Goal: Information Seeking & Learning: Learn about a topic

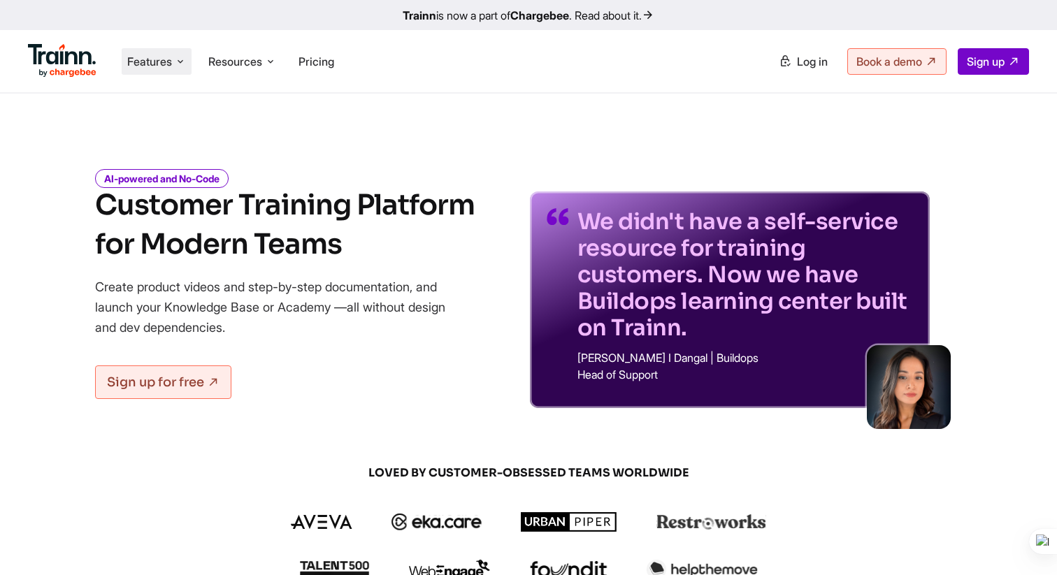
click at [163, 57] on span "Features" at bounding box center [149, 61] width 45 height 15
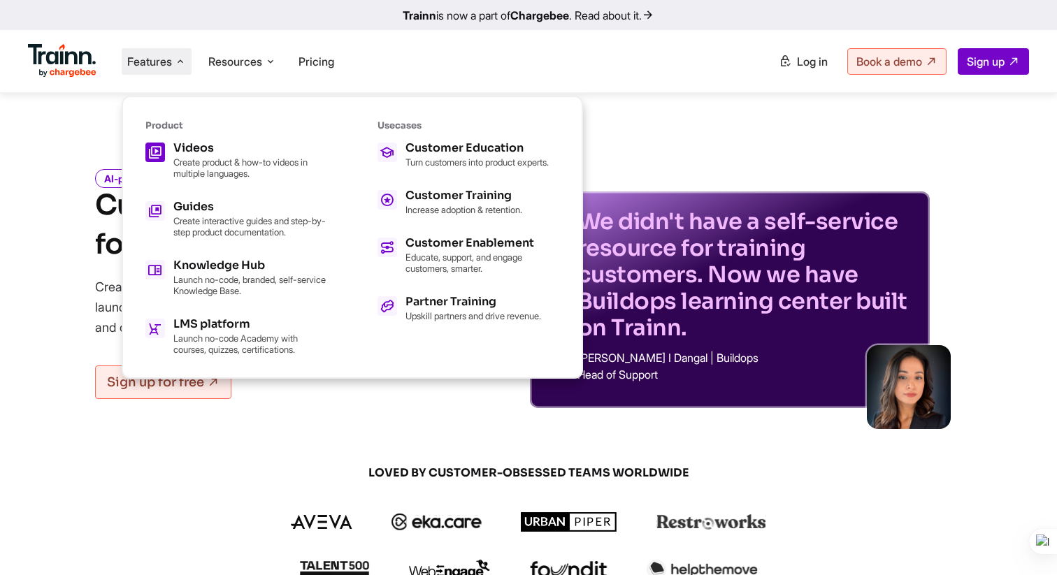
click at [195, 150] on h5 "Videos" at bounding box center [250, 148] width 154 height 11
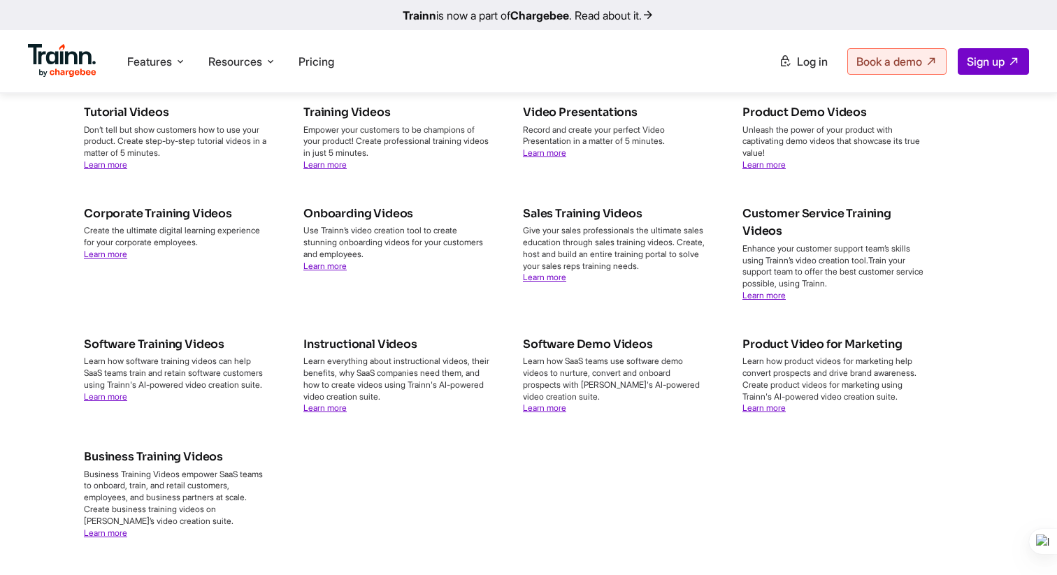
scroll to position [4741, 0]
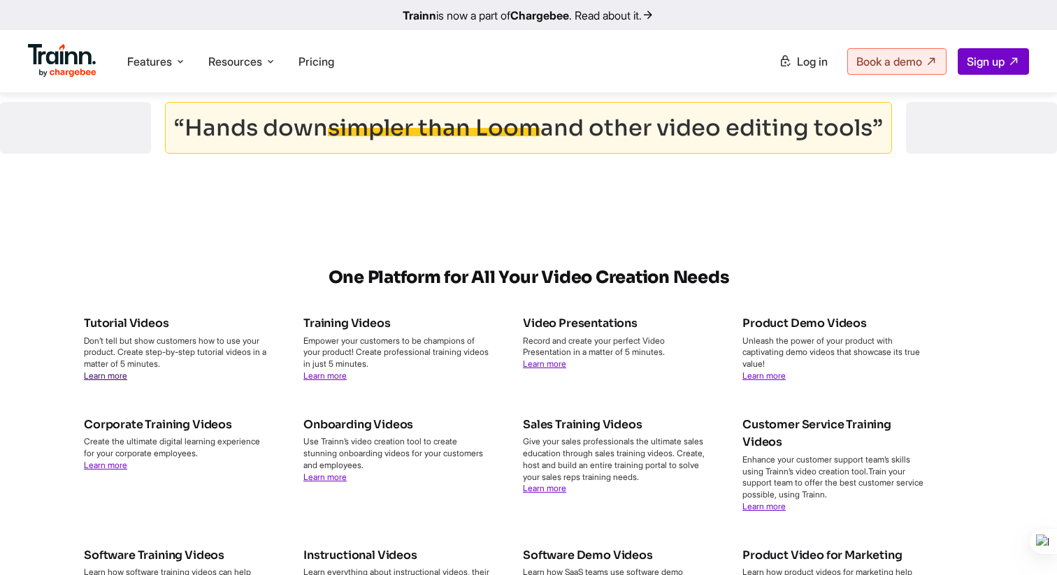
click at [118, 381] on link "Learn more" at bounding box center [105, 375] width 43 height 10
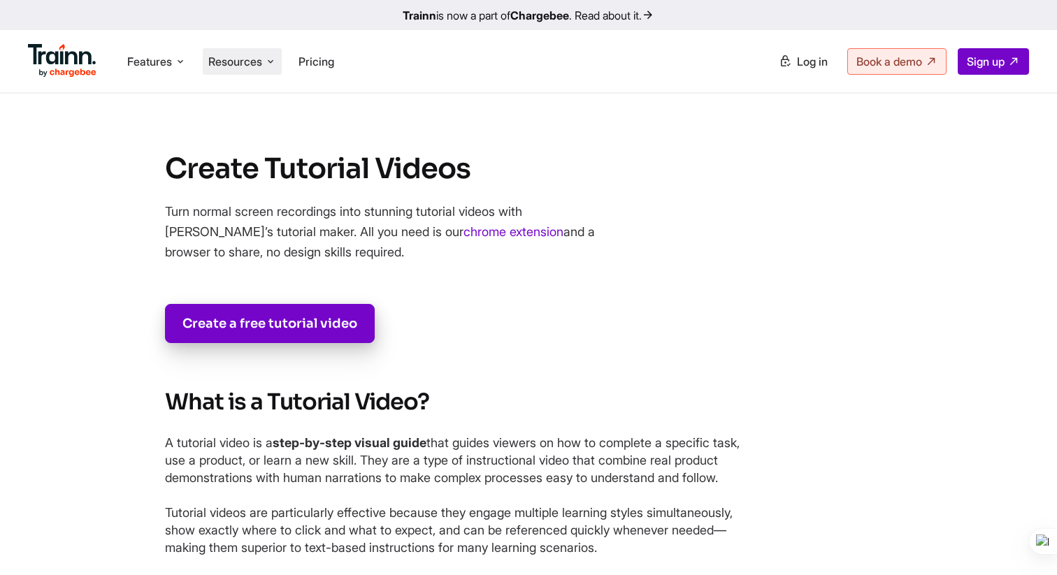
click at [231, 66] on span "Resources" at bounding box center [235, 61] width 54 height 15
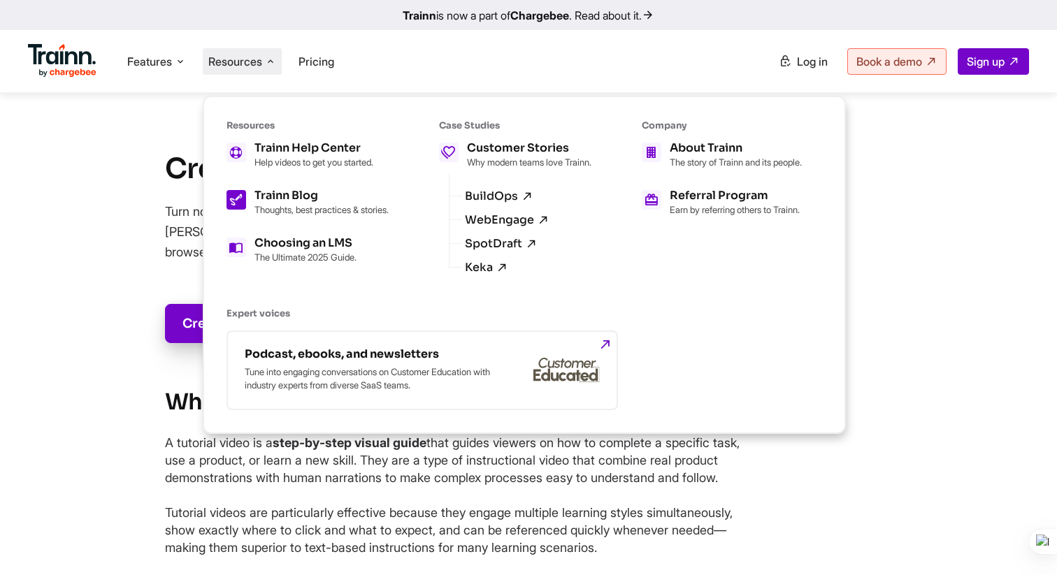
click at [302, 205] on p "Thoughts, best practices & stories." at bounding box center [321, 209] width 134 height 11
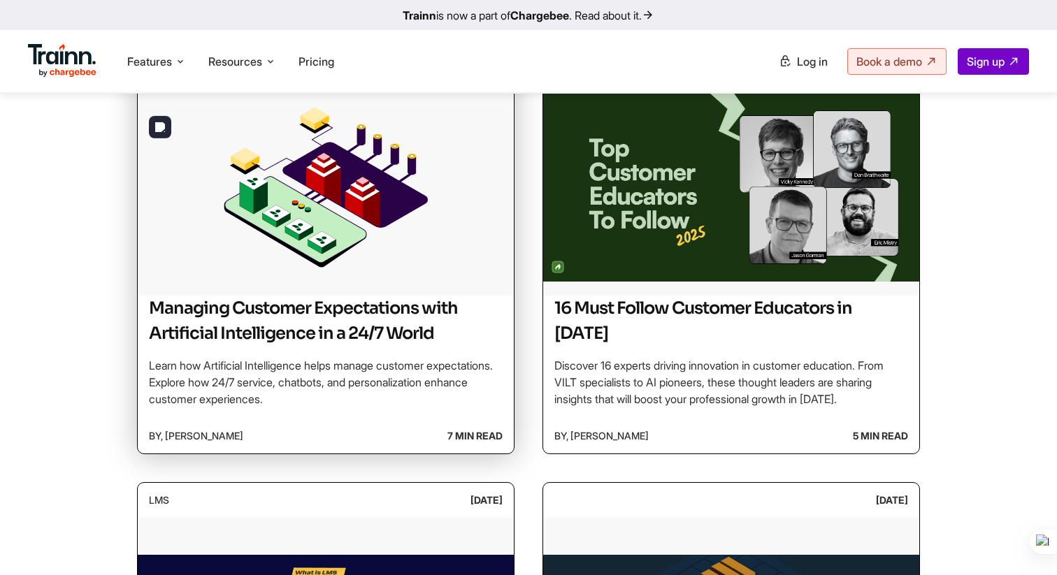
scroll to position [371, 0]
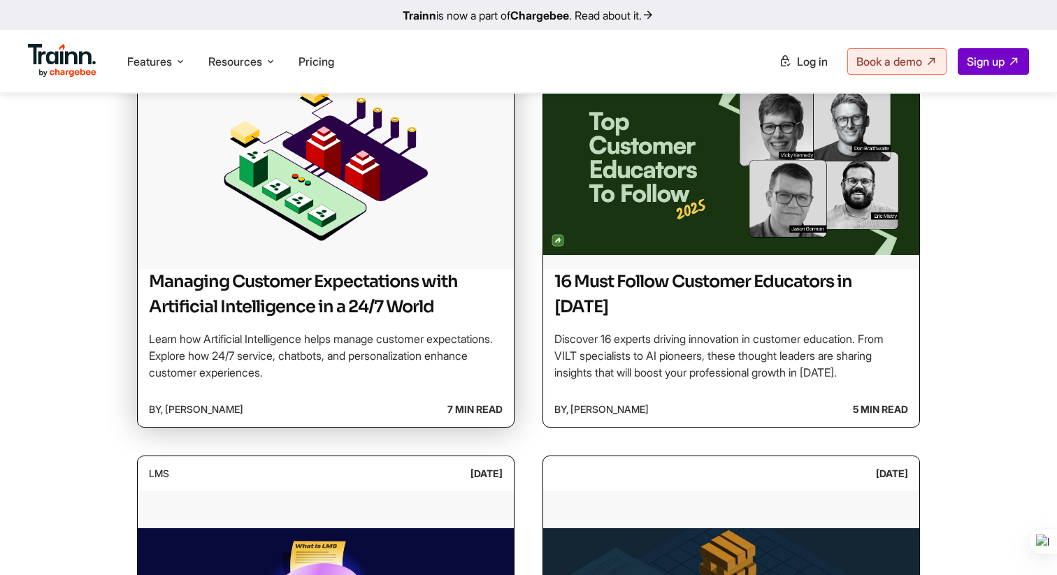
click at [275, 287] on h2 "Managing Customer Expectations with Artificial Intelligence in a 24/7 World" at bounding box center [326, 294] width 354 height 50
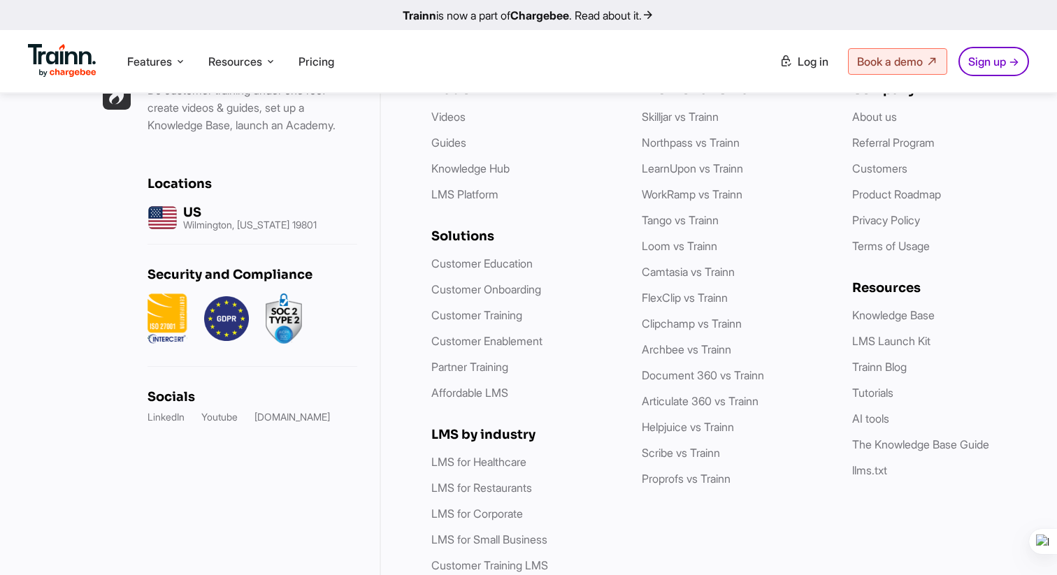
scroll to position [7704, 0]
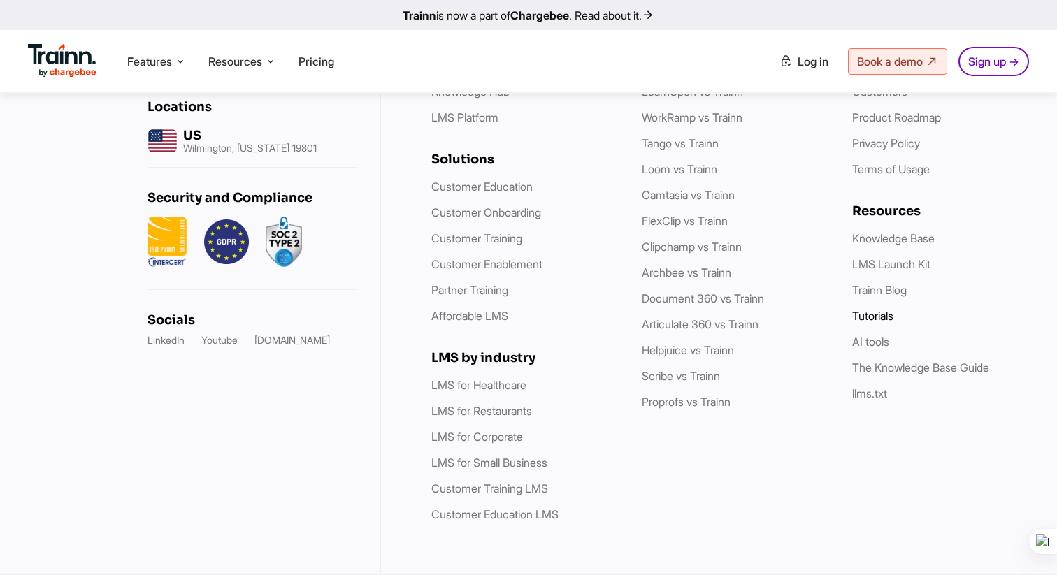
click at [859, 312] on link "Tutorials" at bounding box center [872, 316] width 41 height 14
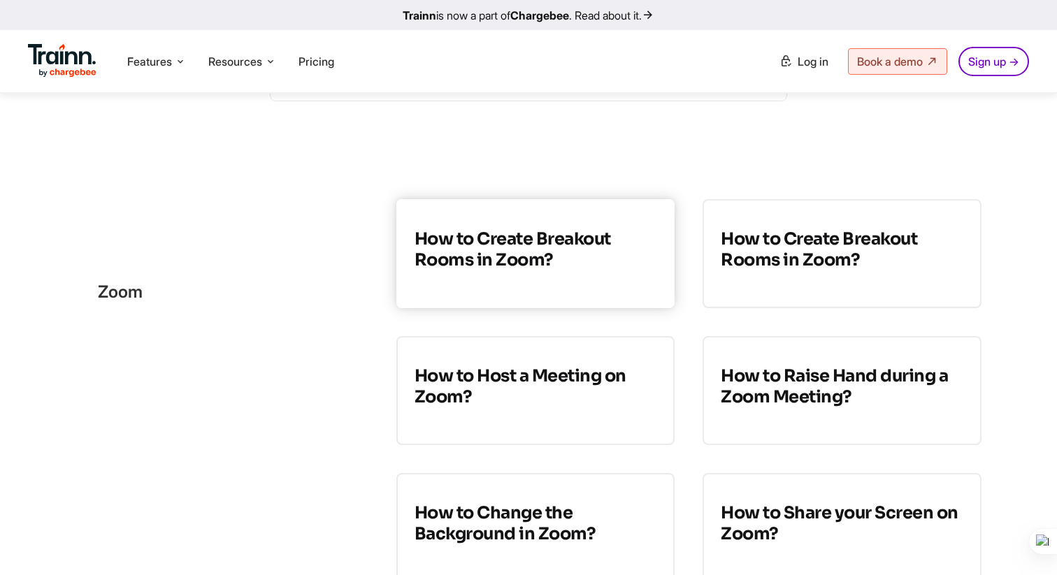
scroll to position [252, 0]
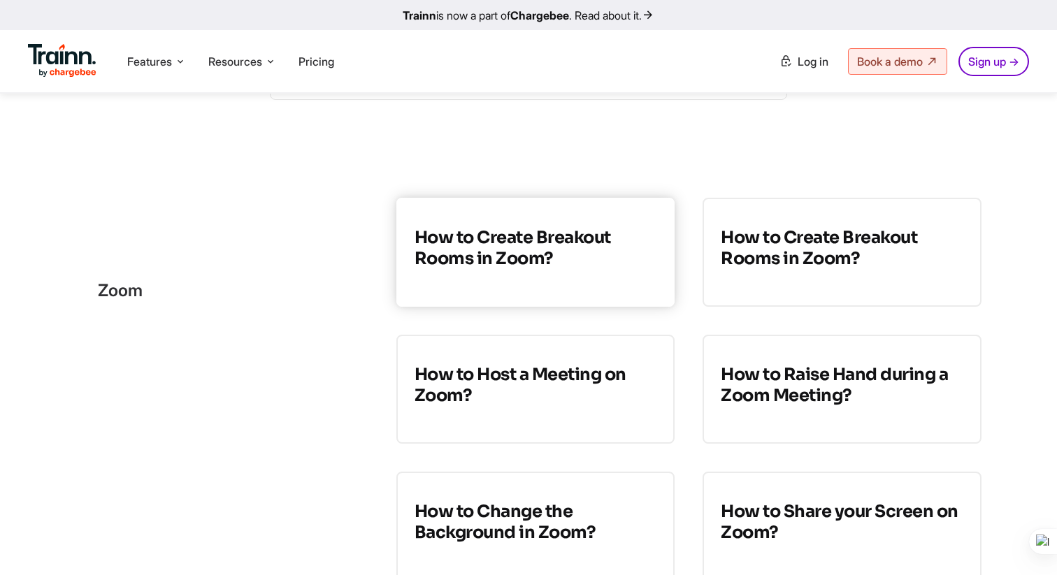
click at [510, 268] on h3 "How to Create Breakout Rooms in Zoom?" at bounding box center [536, 248] width 243 height 42
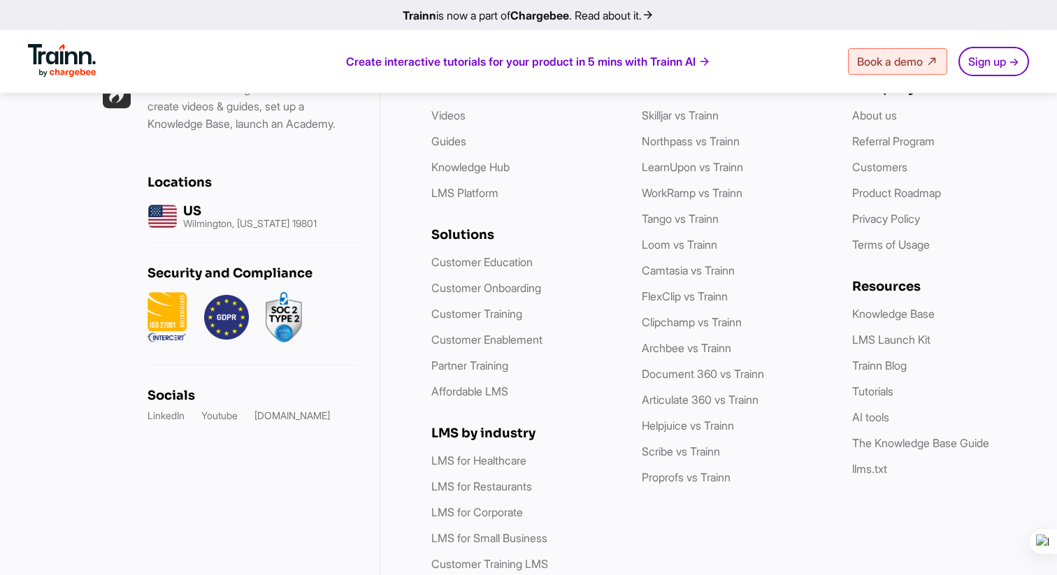
scroll to position [4594, 0]
click at [675, 123] on link "Skilljar vs Trainn" at bounding box center [680, 116] width 77 height 14
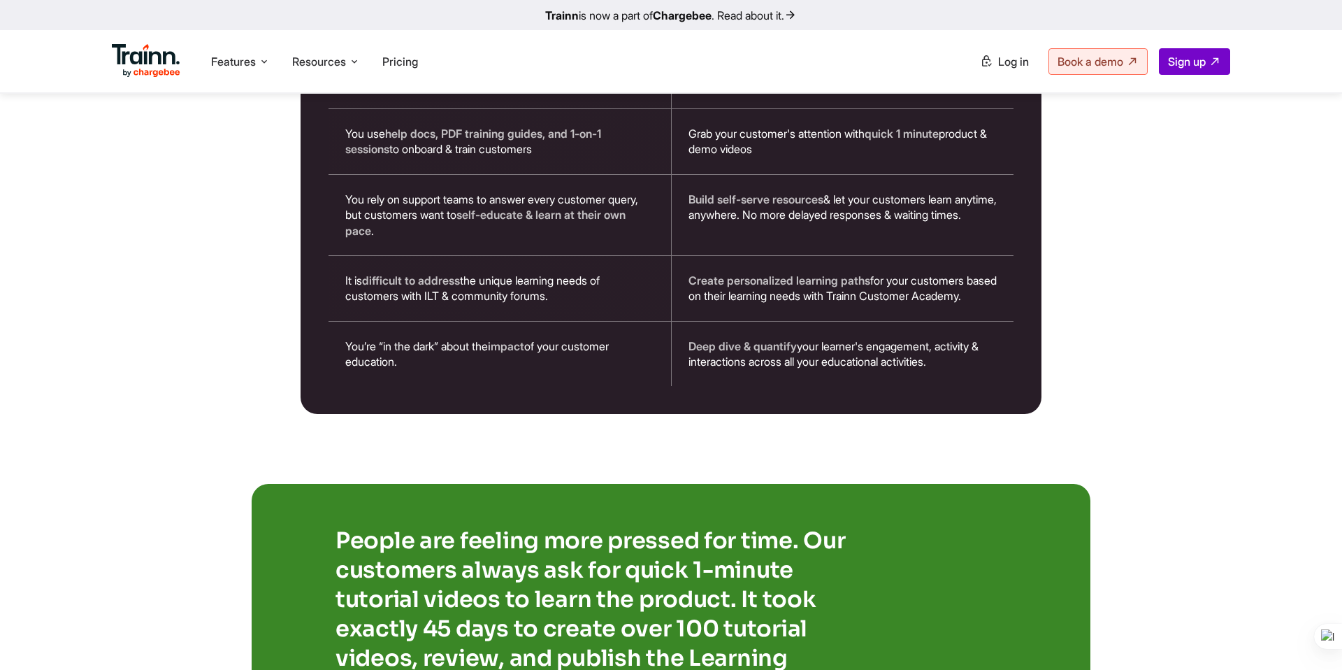
scroll to position [3494, 0]
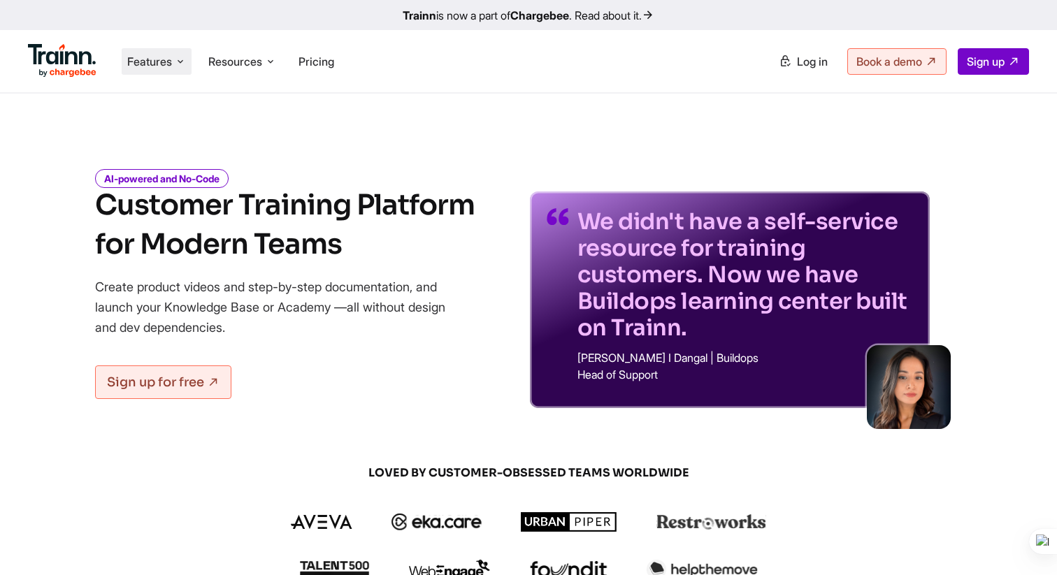
click at [169, 67] on span "Features" at bounding box center [149, 61] width 45 height 15
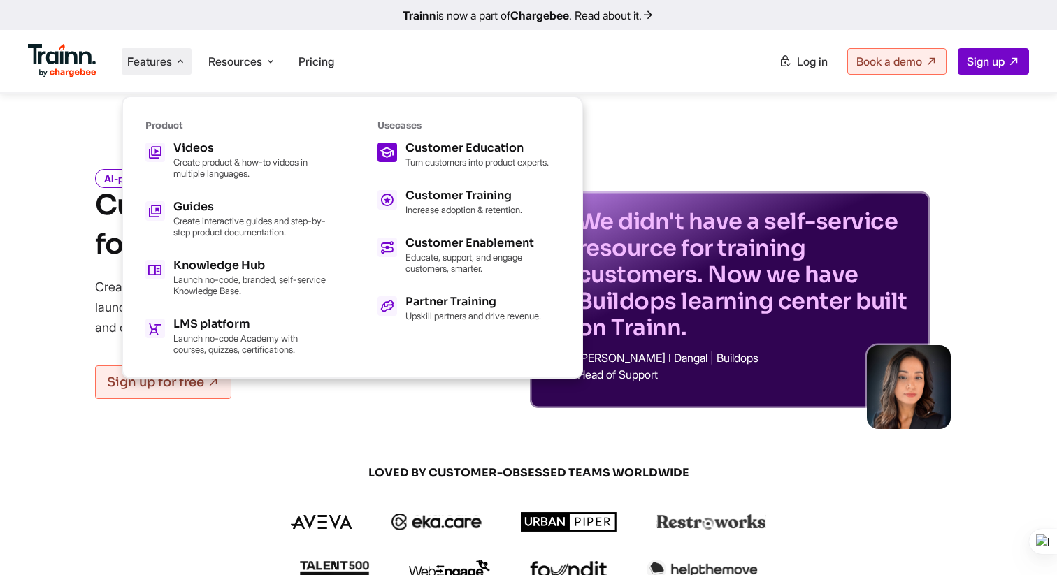
click at [466, 154] on h5 "Customer Education" at bounding box center [476, 148] width 143 height 11
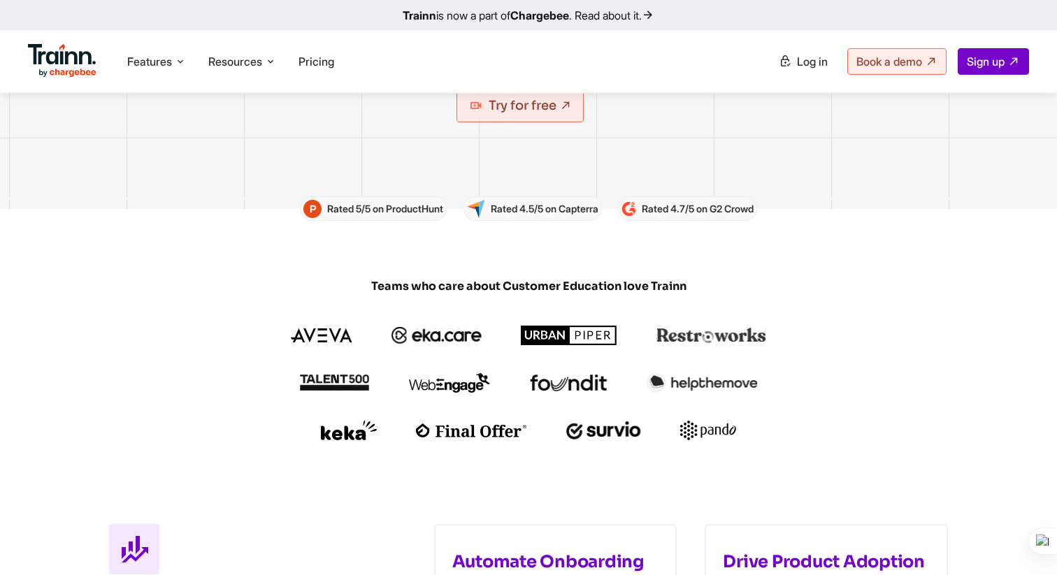
scroll to position [802, 0]
